Goal: Transaction & Acquisition: Purchase product/service

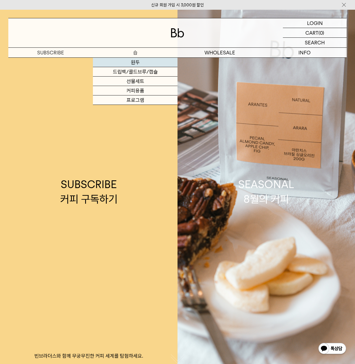
click at [135, 62] on link "원두" at bounding box center [135, 62] width 85 height 9
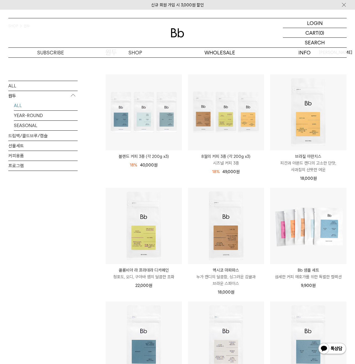
scroll to position [40, 0]
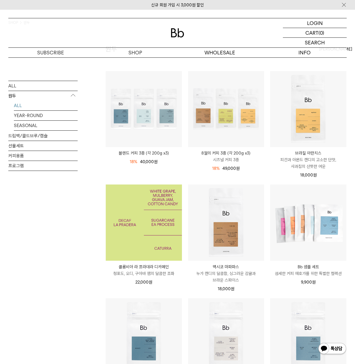
click at [160, 224] on img at bounding box center [144, 222] width 76 height 76
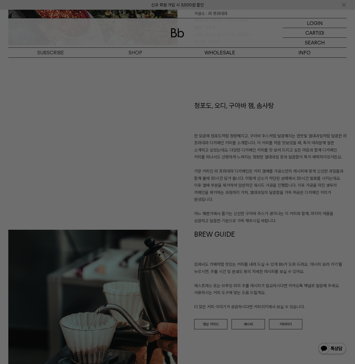
scroll to position [328, 0]
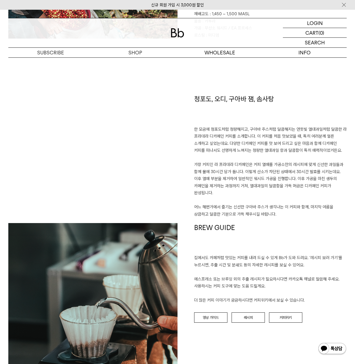
click at [220, 262] on p "집에서도 카페처럼 맛있는 커피를 내려 드실 ﻿수 있게 Bb가 도와 드려요. '레시피 보러 가기'를 누르시면, 추출 시간 및 분쇄도 등의 자세한…" at bounding box center [270, 279] width 152 height 50
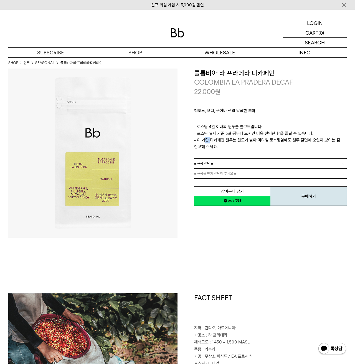
scroll to position [0, 0]
click at [240, 159] on link "= 용량 선택 =" at bounding box center [270, 163] width 152 height 10
click at [213, 175] on li "200g" at bounding box center [272, 173] width 147 height 10
click at [222, 173] on link "= 분쇄도 선택 =" at bounding box center [270, 173] width 152 height 10
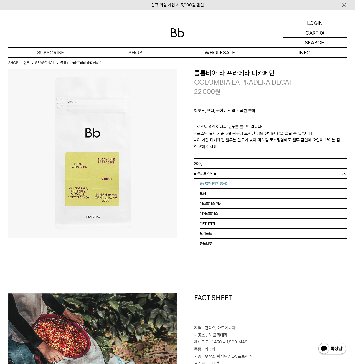
click at [219, 182] on li "홀빈(분쇄하지 않음)" at bounding box center [272, 183] width 147 height 10
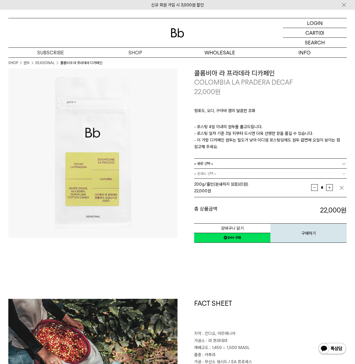
click at [237, 239] on link "네이버페이 구매하기" at bounding box center [232, 237] width 76 height 10
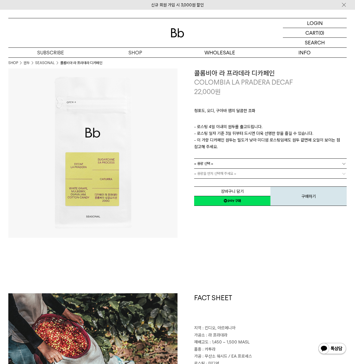
click at [223, 165] on link "= 용량 선택 =" at bounding box center [270, 163] width 152 height 10
click at [214, 171] on li "200g" at bounding box center [272, 173] width 147 height 10
click at [220, 175] on link "= 분쇄도 선택 =" at bounding box center [270, 173] width 152 height 10
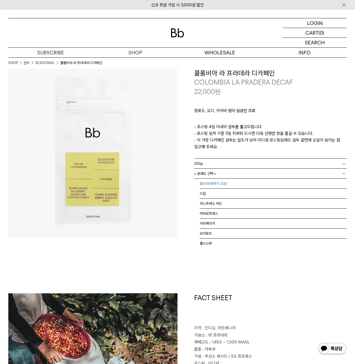
click at [216, 183] on li "홀빈(분쇄하지 않음)" at bounding box center [272, 183] width 147 height 10
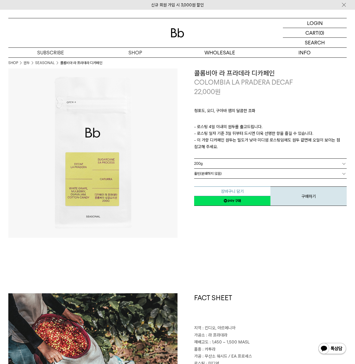
click at [227, 189] on button "장바구니 담기" at bounding box center [232, 191] width 76 height 10
click at [245, 191] on button "장바구니 담기" at bounding box center [232, 191] width 76 height 10
click at [243, 164] on link "= 용량 선택 =" at bounding box center [270, 163] width 152 height 10
click at [228, 171] on li "200g" at bounding box center [272, 173] width 147 height 10
click at [224, 172] on link "= 분쇄도 선택 =" at bounding box center [270, 173] width 152 height 10
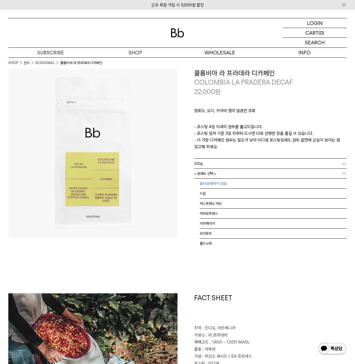
click at [212, 182] on li "홀빈(분쇄하지 않음)" at bounding box center [272, 183] width 147 height 10
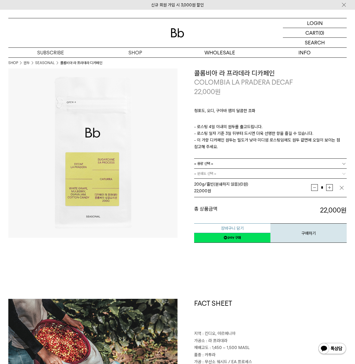
click at [240, 227] on button "장바구니 담기" at bounding box center [232, 228] width 76 height 10
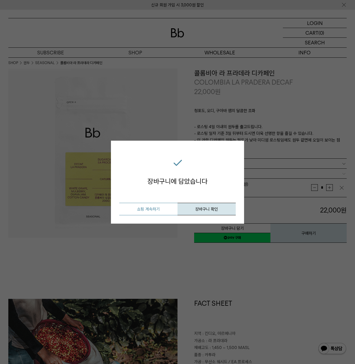
click at [163, 207] on button "쇼핑 계속하기" at bounding box center [148, 209] width 58 height 12
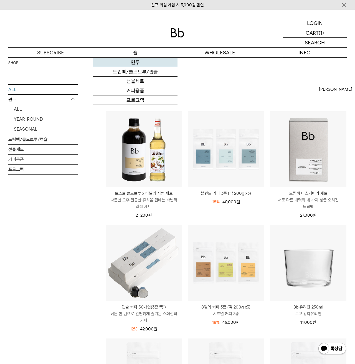
click at [135, 63] on link "원두" at bounding box center [135, 62] width 85 height 9
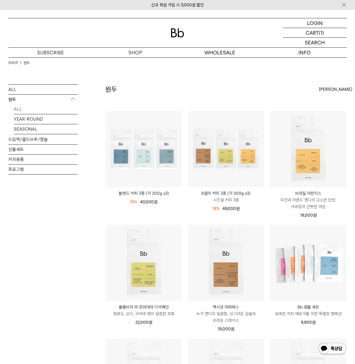
click at [329, 88] on span "최신순" at bounding box center [335, 89] width 33 height 7
click at [326, 108] on label "인기순" at bounding box center [325, 109] width 12 height 5
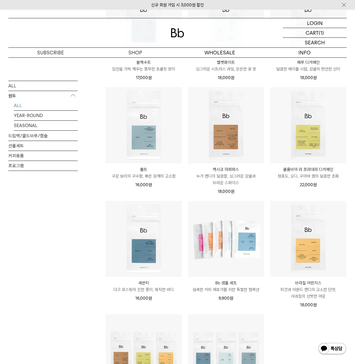
scroll to position [115, 0]
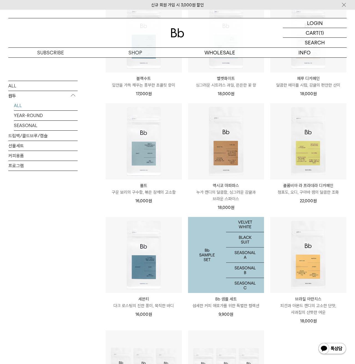
click at [228, 255] on img at bounding box center [226, 255] width 76 height 76
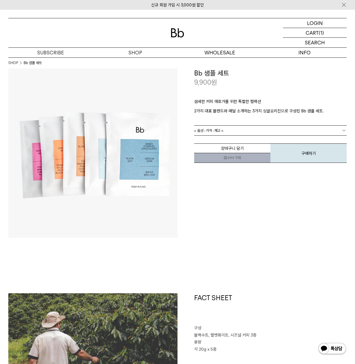
click at [240, 130] on link "= 옵션 : 가격 : 재고 =" at bounding box center [270, 131] width 152 height 10
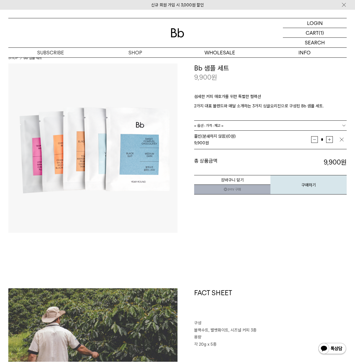
scroll to position [6, 0]
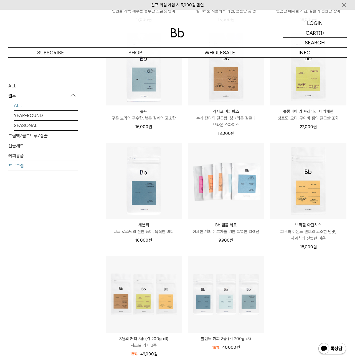
scroll to position [190, 0]
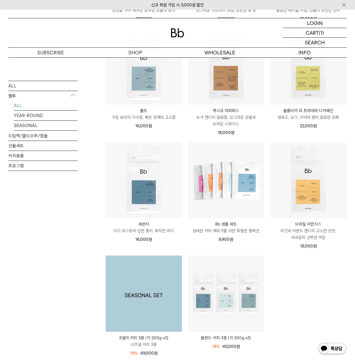
click at [138, 285] on img at bounding box center [144, 293] width 76 height 76
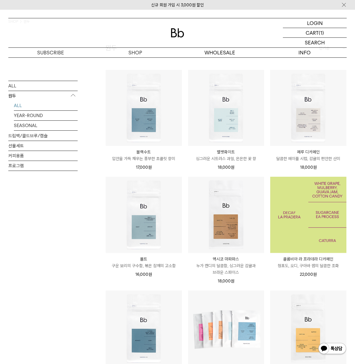
scroll to position [24, 0]
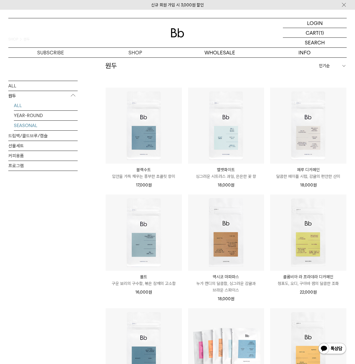
click at [35, 129] on link "SEASONAL" at bounding box center [46, 125] width 64 height 10
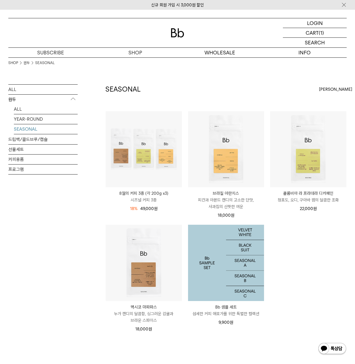
click at [217, 264] on img at bounding box center [226, 262] width 76 height 76
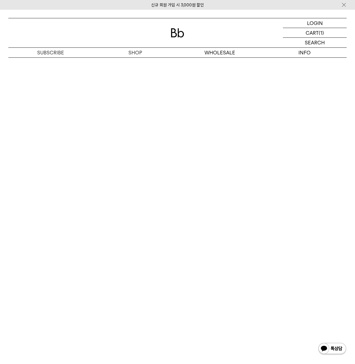
scroll to position [949, 0]
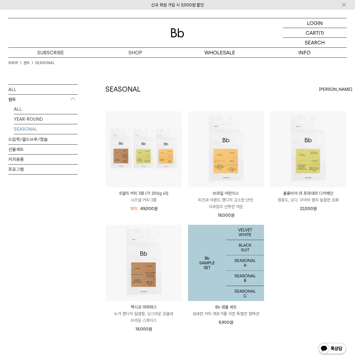
click at [240, 267] on img at bounding box center [226, 262] width 76 height 76
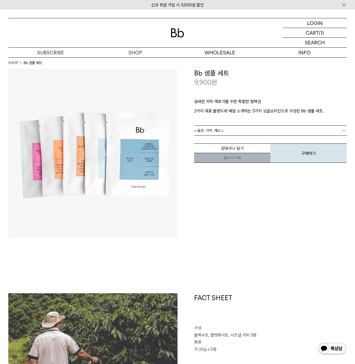
click at [231, 130] on link "= 옵션 : 가격 : 재고 =" at bounding box center [270, 131] width 152 height 10
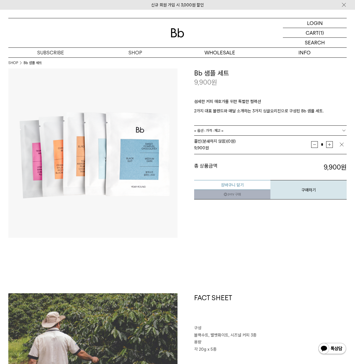
click at [237, 183] on button "장바구니 담기" at bounding box center [232, 185] width 76 height 10
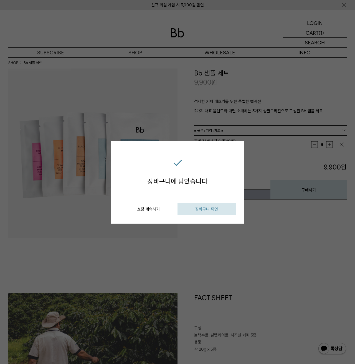
click at [202, 209] on span "장바구니 확인" at bounding box center [206, 208] width 23 height 5
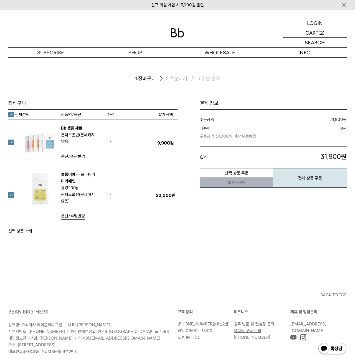
click at [234, 181] on link "네이버페이 구매하기" at bounding box center [235, 182] width 73 height 10
click at [222, 232] on div "결제 정보 주문금액 31,900 원 배송비 0 합계 31,900" at bounding box center [261, 167] width 169 height 134
click at [300, 178] on button "전체 상품 주문" at bounding box center [309, 177] width 73 height 19
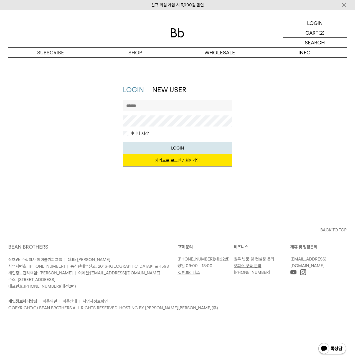
click at [173, 160] on link "카카오로 로그인 / 회원가입" at bounding box center [177, 160] width 109 height 12
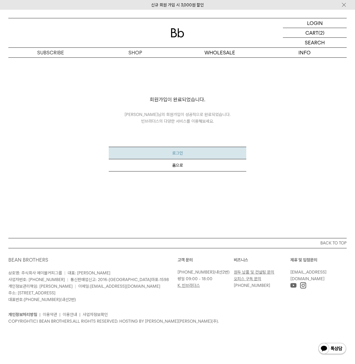
click at [179, 154] on button "로그인" at bounding box center [178, 153] width 138 height 12
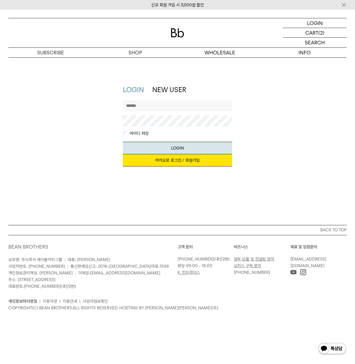
click at [176, 161] on link "카카오로 로그인 / 회원가입" at bounding box center [177, 160] width 109 height 12
